Goal: Information Seeking & Learning: Learn about a topic

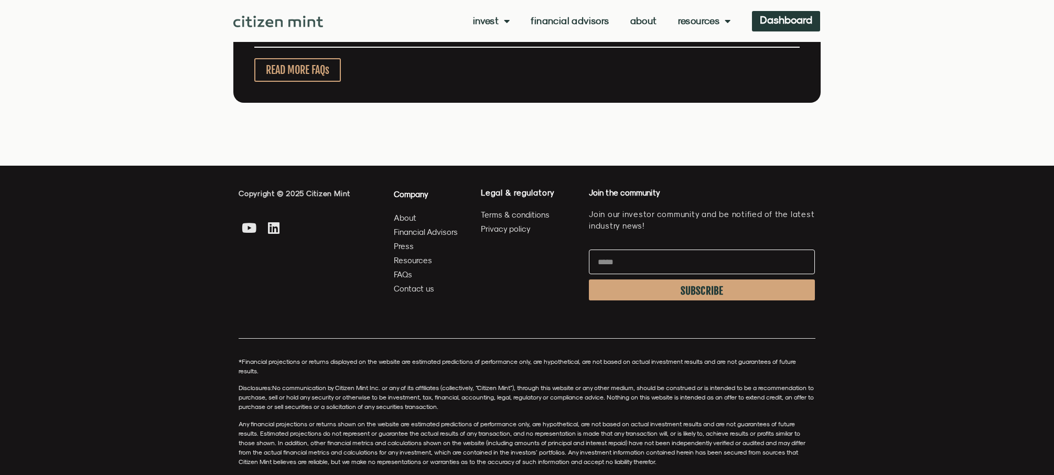
scroll to position [2431, 0]
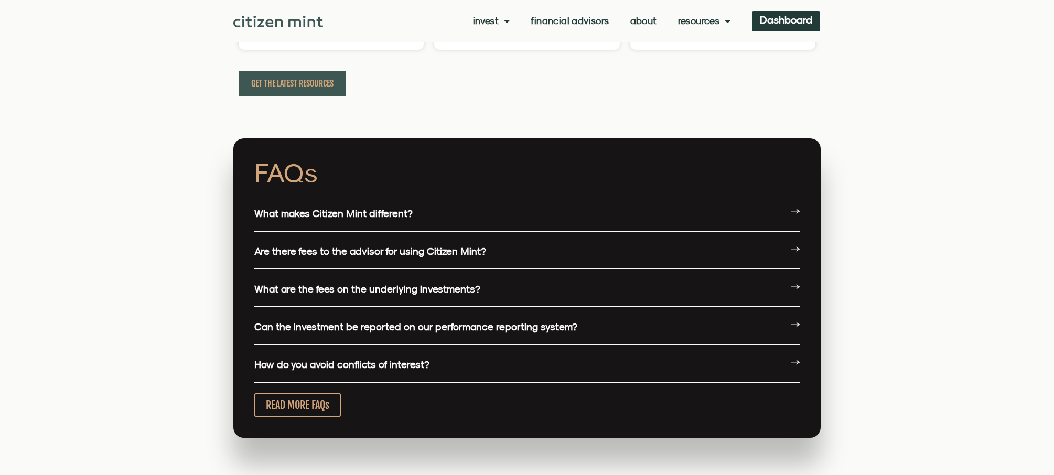
click at [332, 295] on link "What are the fees on the underlying investments?" at bounding box center [367, 289] width 226 height 12
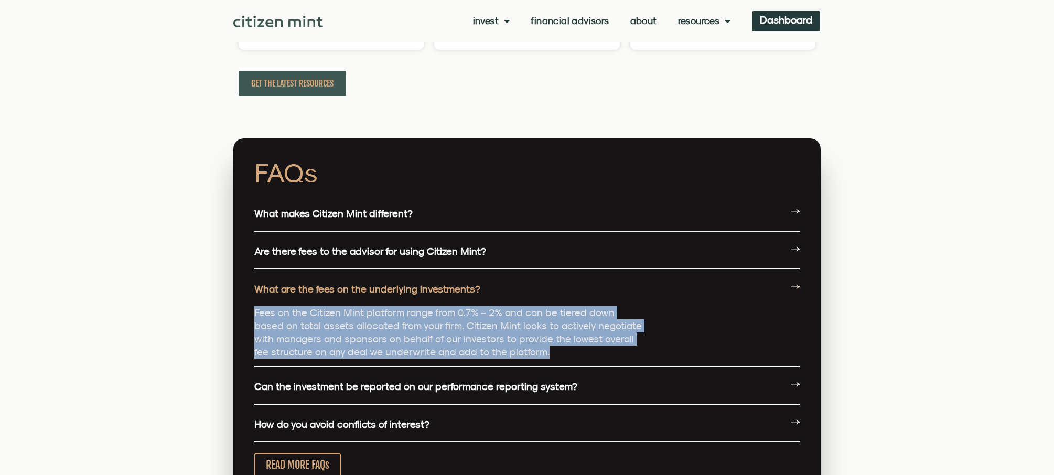
drag, startPoint x: 523, startPoint y: 359, endPoint x: 255, endPoint y: 317, distance: 271.7
click at [255, 317] on p "Fees on the Citizen Mint platform range from 0.7% – 2% and can be tiered down b…" at bounding box center [448, 332] width 388 height 52
copy p "Fees on the Citizen Mint platform range from 0.7% – 2% and can be tiered down b…"
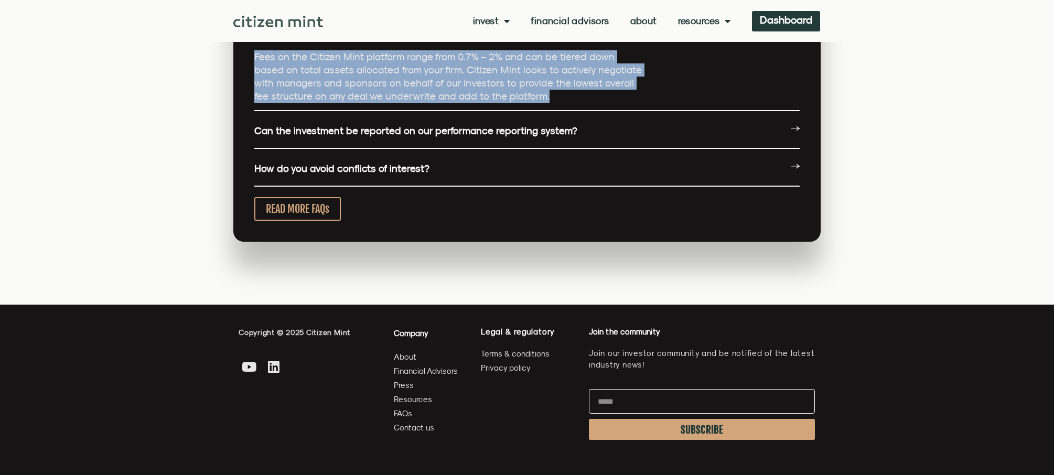
scroll to position [2589, 0]
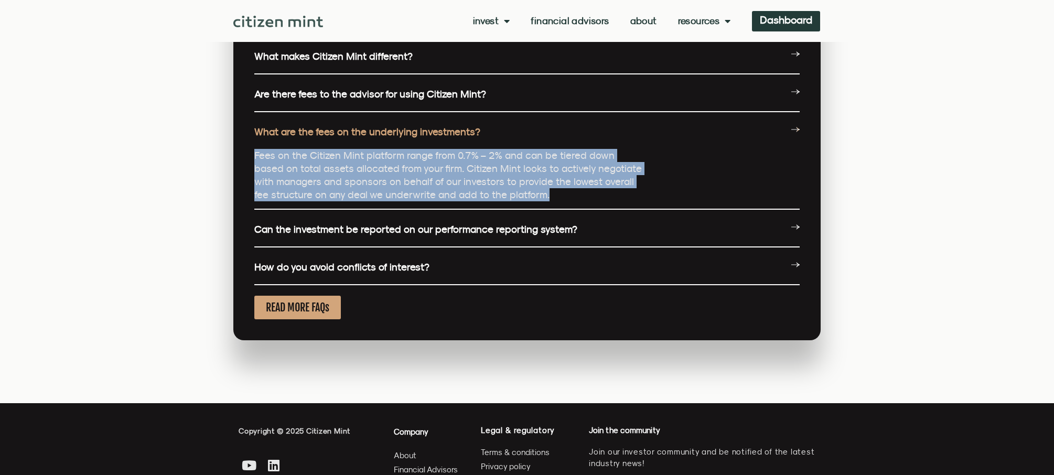
click at [306, 309] on span "READ MORE FAQs" at bounding box center [297, 307] width 63 height 13
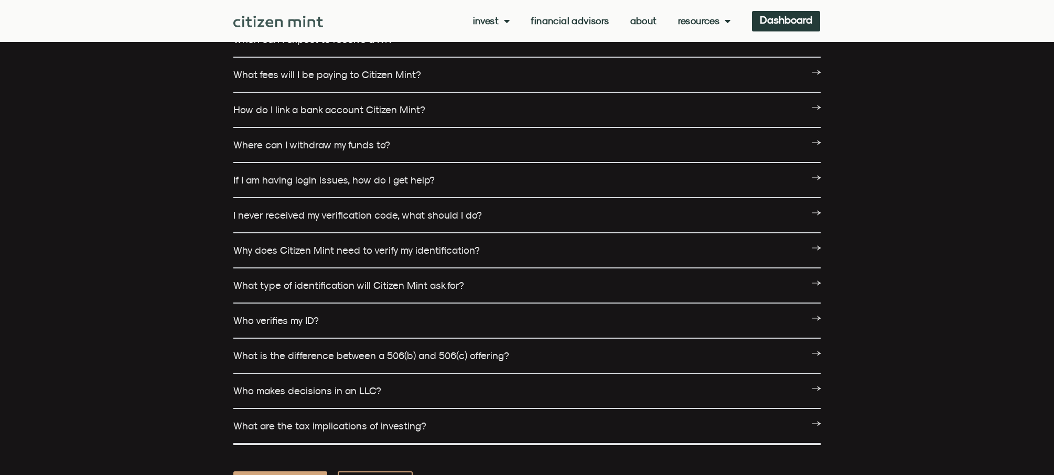
scroll to position [1363, 0]
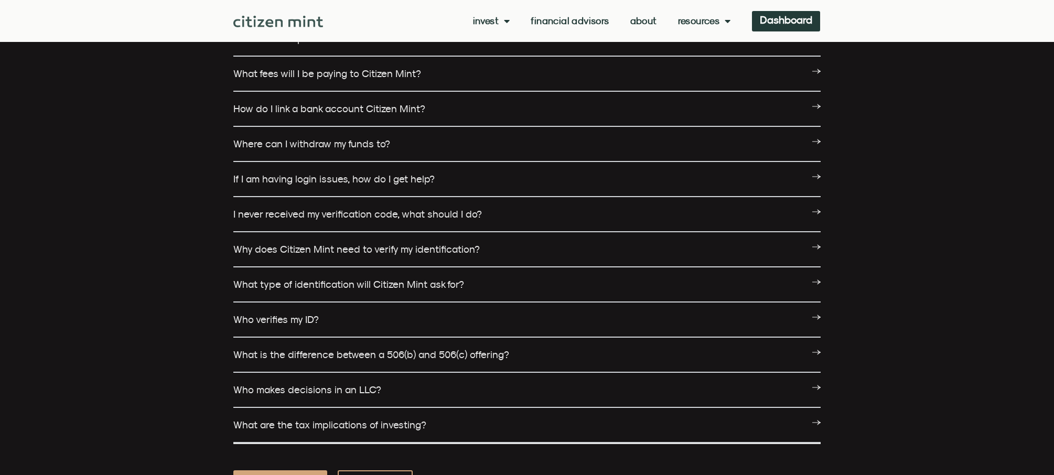
click at [370, 73] on link "What fees will I be paying to Citizen Mint?" at bounding box center [327, 74] width 188 height 12
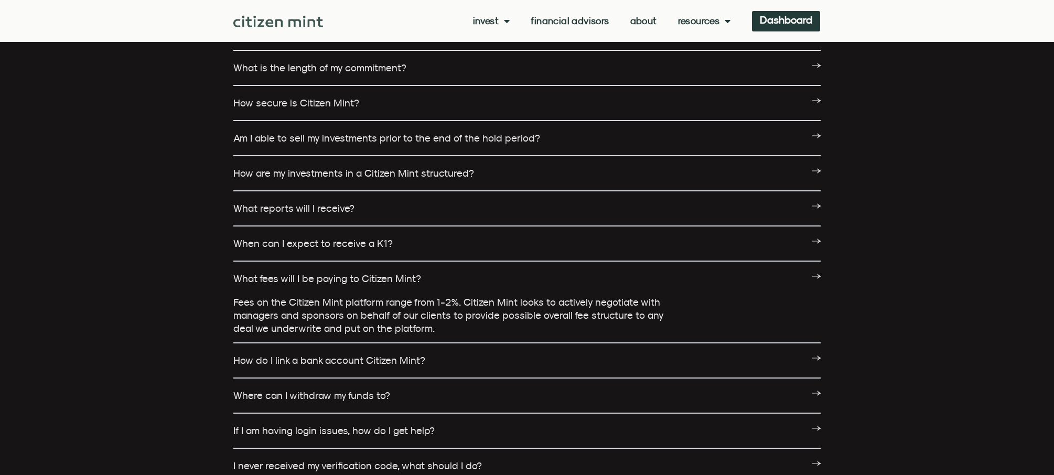
scroll to position [1153, 0]
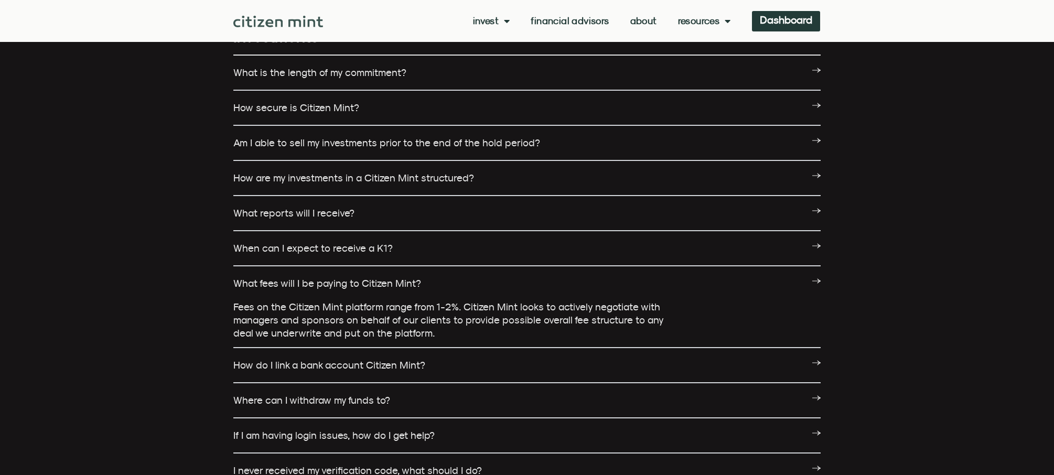
click at [269, 20] on img at bounding box center [278, 22] width 90 height 12
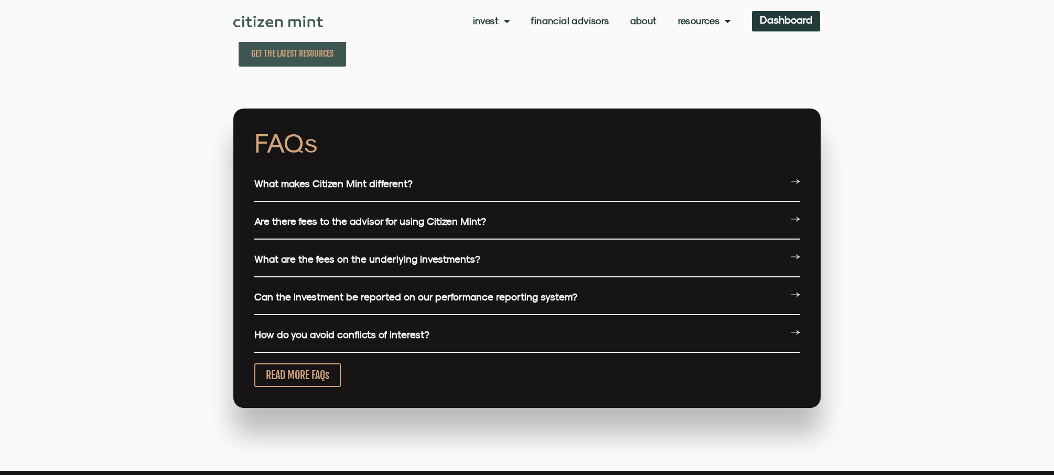
scroll to position [2359, 0]
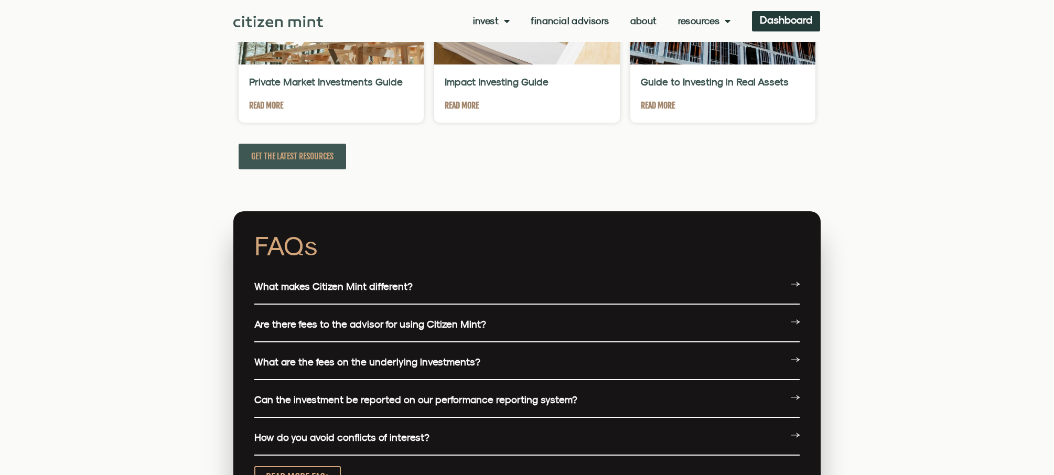
click at [349, 328] on link "Are there fees to the advisor for using Citizen Mint?" at bounding box center [370, 324] width 232 height 12
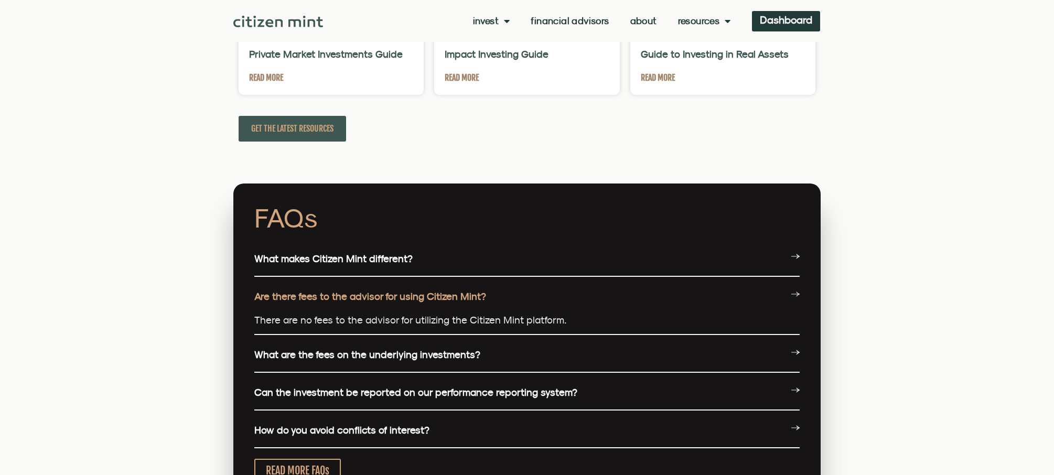
scroll to position [2411, 0]
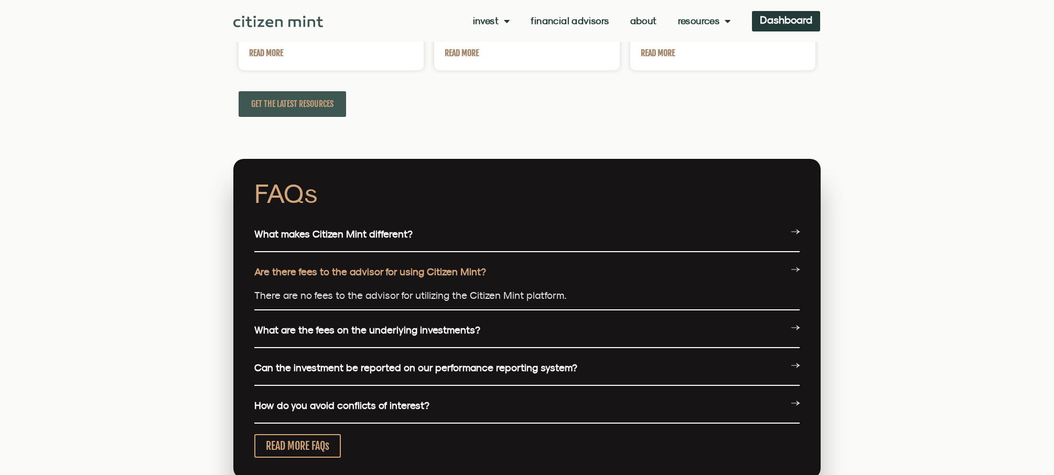
click at [382, 276] on link "Are there fees to the advisor for using Citizen Mint?" at bounding box center [370, 272] width 232 height 12
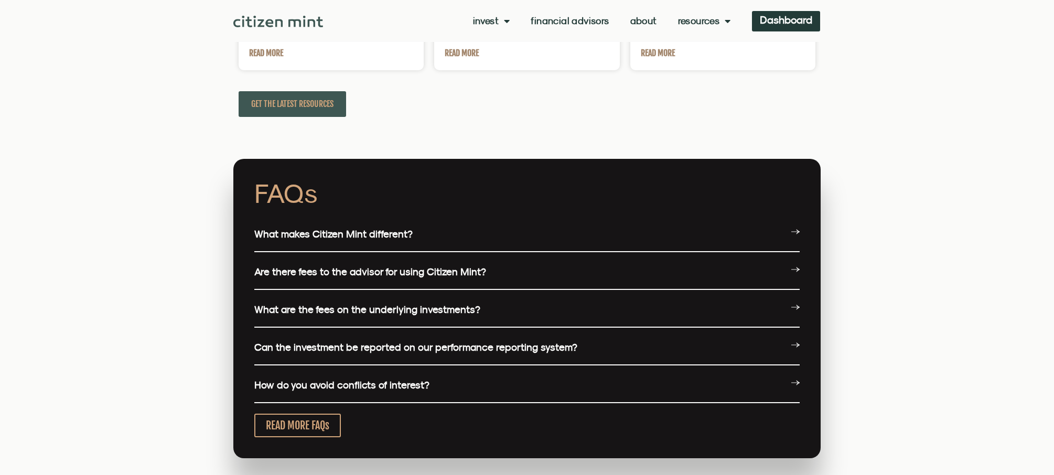
click at [381, 308] on link "What are the fees on the underlying investments?" at bounding box center [367, 309] width 226 height 12
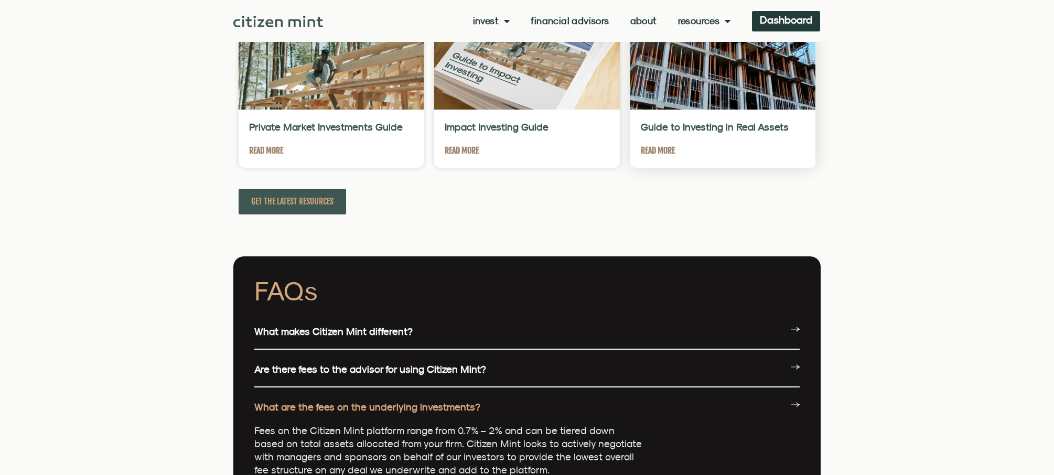
scroll to position [2149, 0]
